Goal: Information Seeking & Learning: Check status

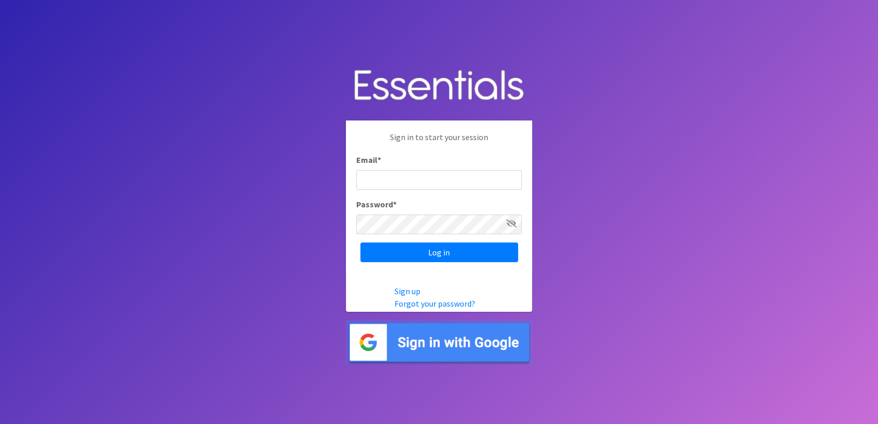
type input "[PERSON_NAME][EMAIL_ADDRESS][DOMAIN_NAME]"
click at [360, 242] on input "Log in" at bounding box center [439, 252] width 158 height 20
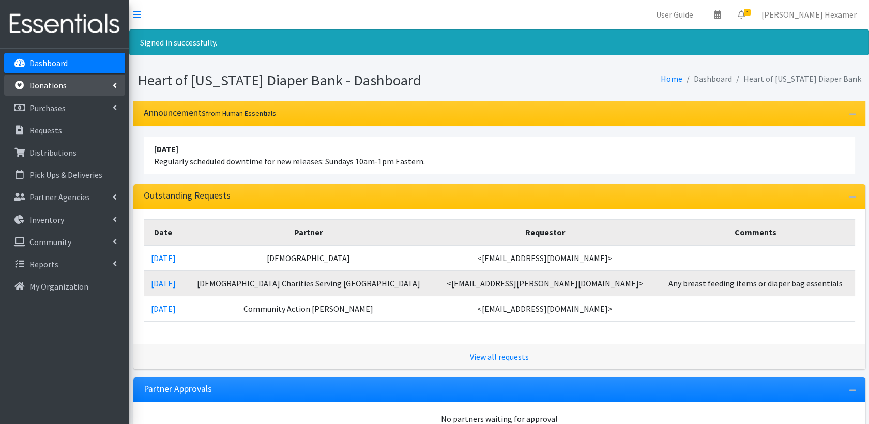
click at [61, 90] on p "Donations" at bounding box center [47, 85] width 37 height 10
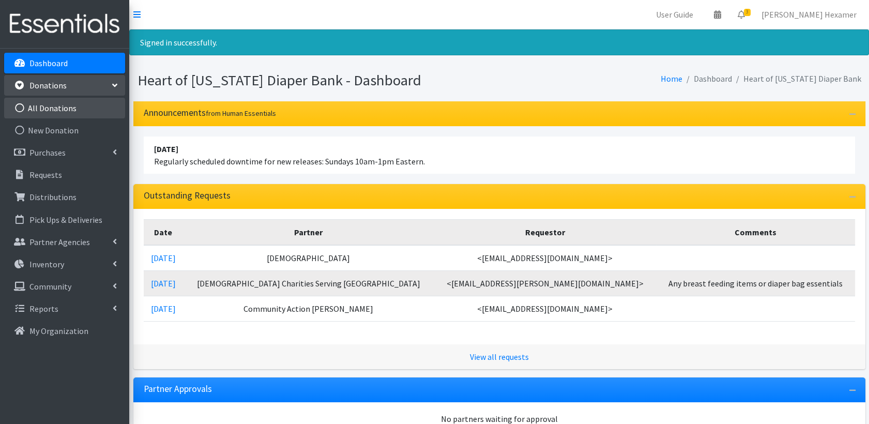
click at [51, 110] on link "All Donations" at bounding box center [64, 108] width 121 height 21
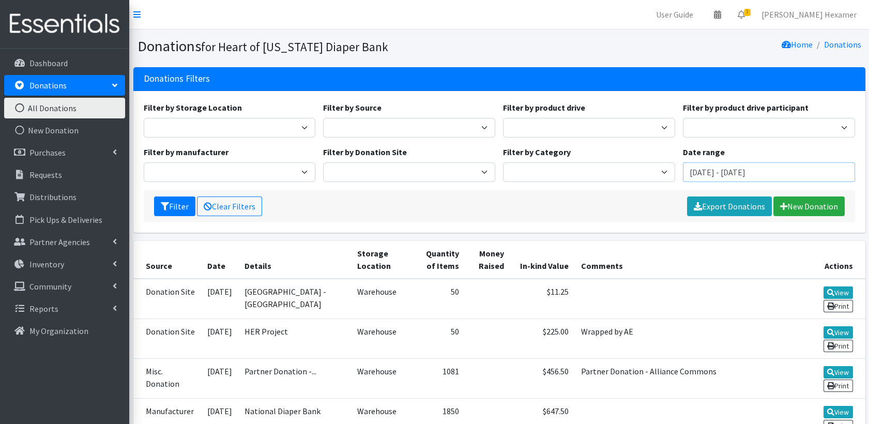
click at [715, 173] on input "[DATE] - [DATE]" at bounding box center [769, 172] width 172 height 20
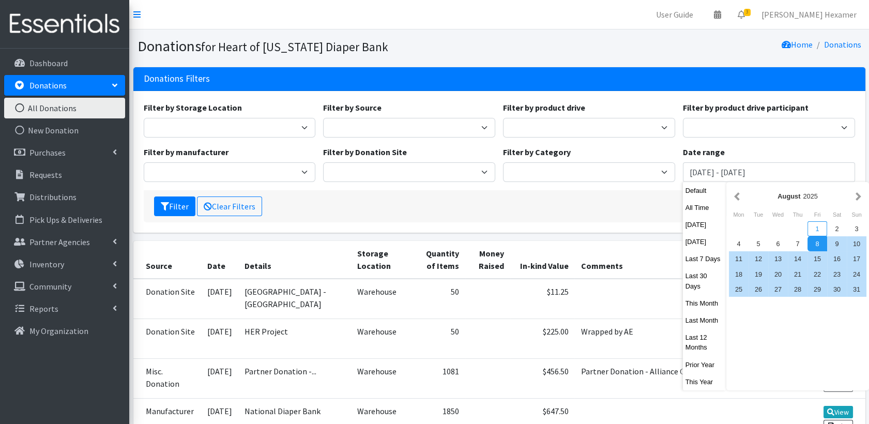
click at [819, 232] on div "1" at bounding box center [817, 228] width 20 height 15
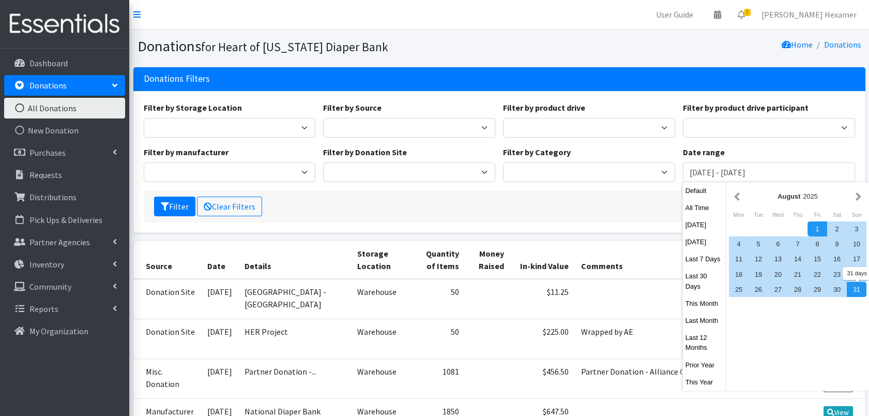
click at [857, 286] on div "31" at bounding box center [857, 289] width 20 height 15
type input "August 1, 2025 - August 31, 2025"
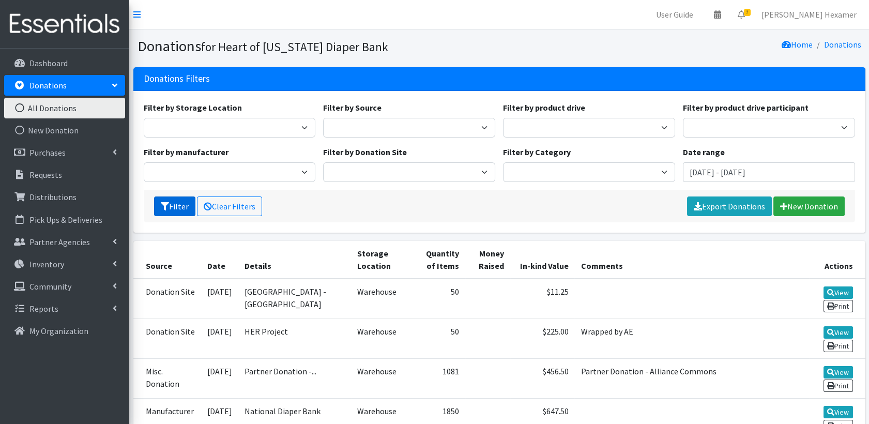
click at [177, 202] on button "Filter" at bounding box center [174, 206] width 41 height 20
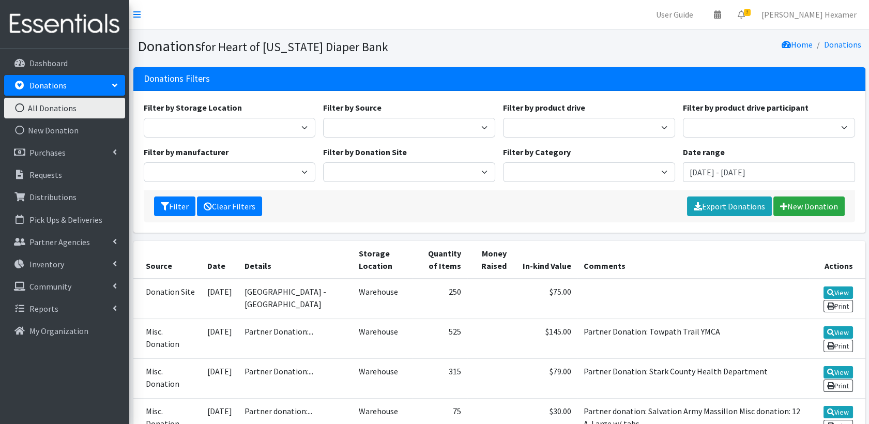
click at [236, 207] on link "Clear Filters" at bounding box center [229, 206] width 65 height 20
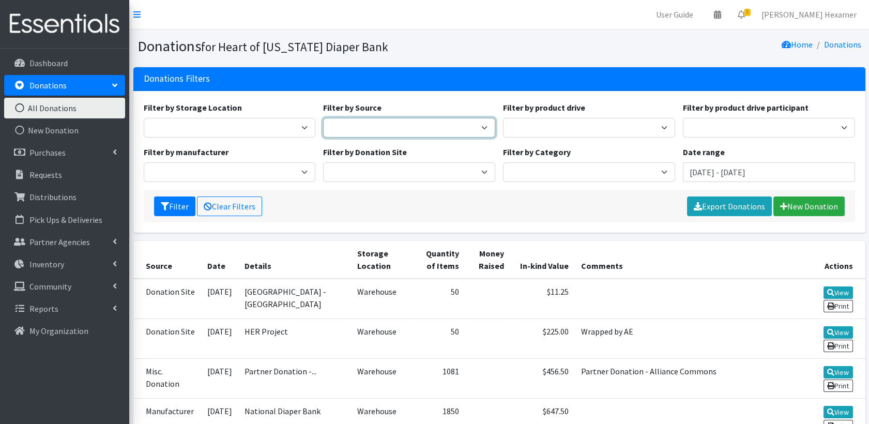
click at [480, 122] on select "Donation Site Manufacturer Misc. Donation Product Drive" at bounding box center [409, 128] width 172 height 20
select select "Product Drive"
click at [323, 118] on select "Donation Site Manufacturer Misc. Donation Product Drive" at bounding box center [409, 128] width 172 height 20
click at [725, 181] on input "August 8, 2025 - November 8, 2025" at bounding box center [769, 172] width 172 height 20
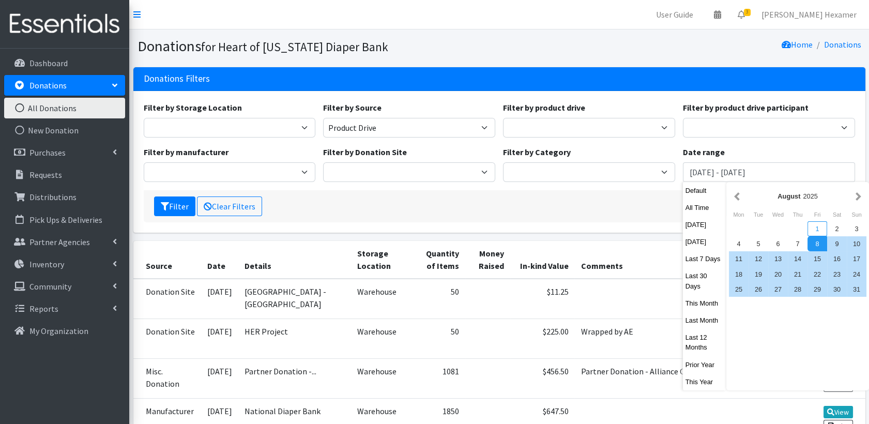
click at [813, 231] on div "1" at bounding box center [817, 228] width 20 height 15
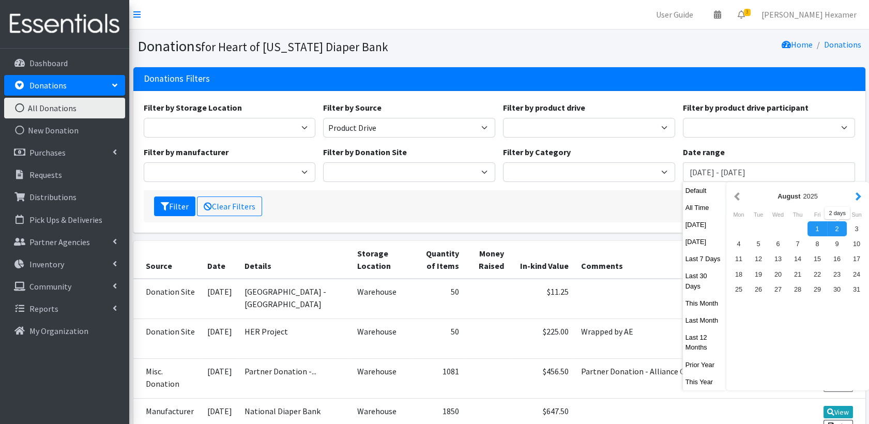
click at [857, 199] on button "button" at bounding box center [858, 196] width 11 height 13
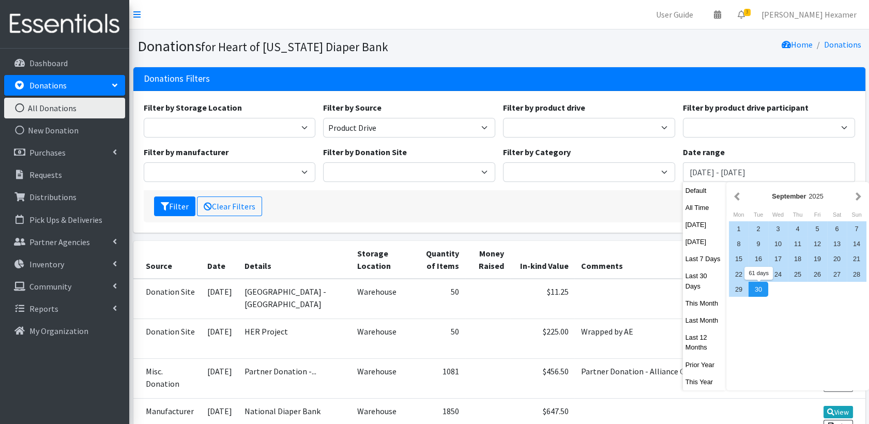
click at [760, 289] on div "30" at bounding box center [758, 289] width 20 height 15
type input "[DATE] - [DATE]"
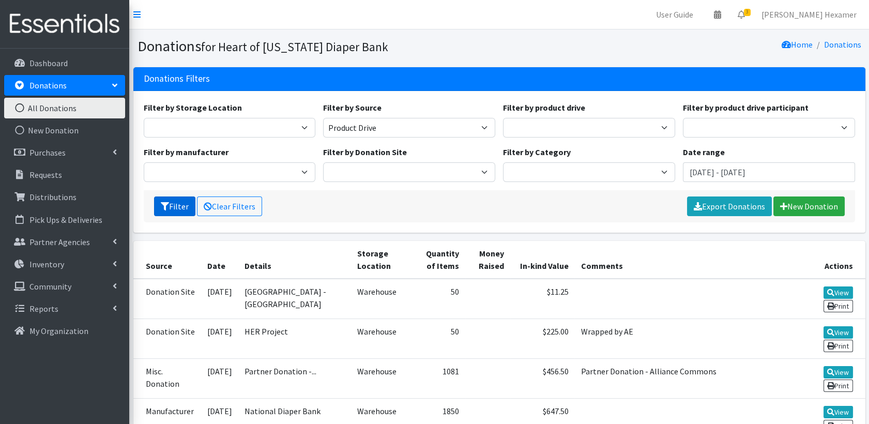
click at [180, 210] on button "Filter" at bounding box center [174, 206] width 41 height 20
